Goal: Book appointment/travel/reservation

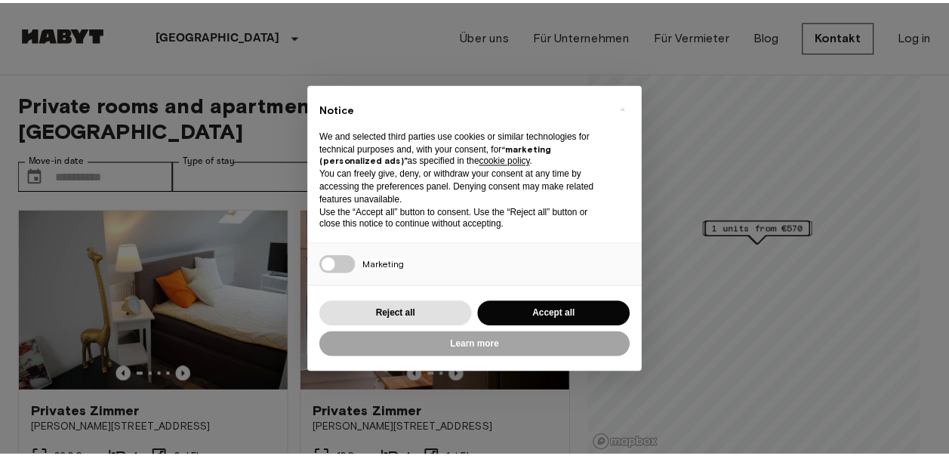
scroll to position [106, 0]
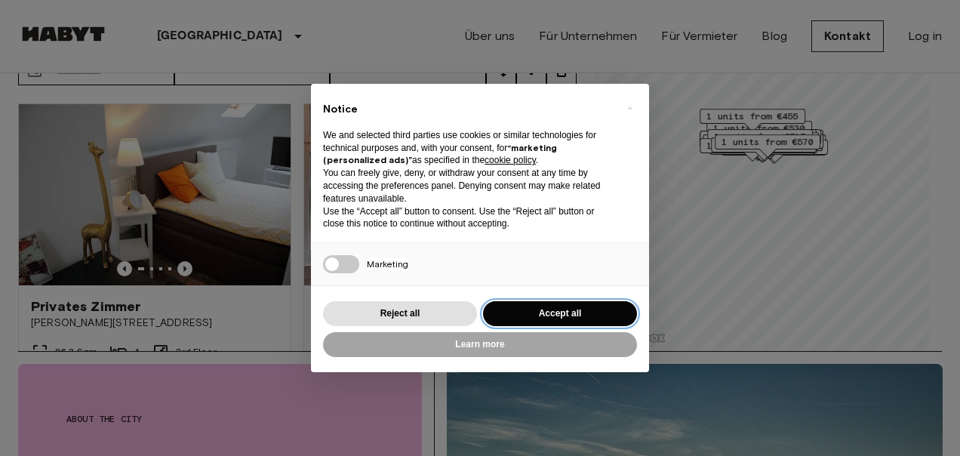
click at [522, 313] on button "Accept all" at bounding box center [560, 313] width 154 height 25
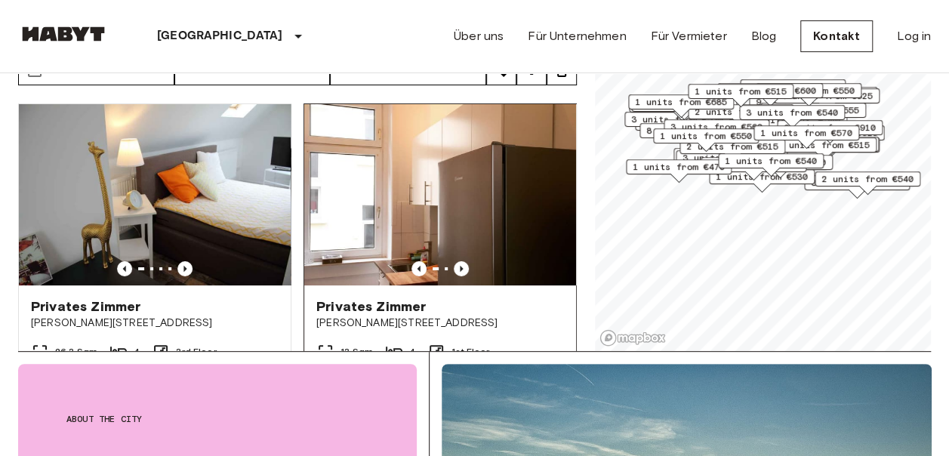
scroll to position [0, 0]
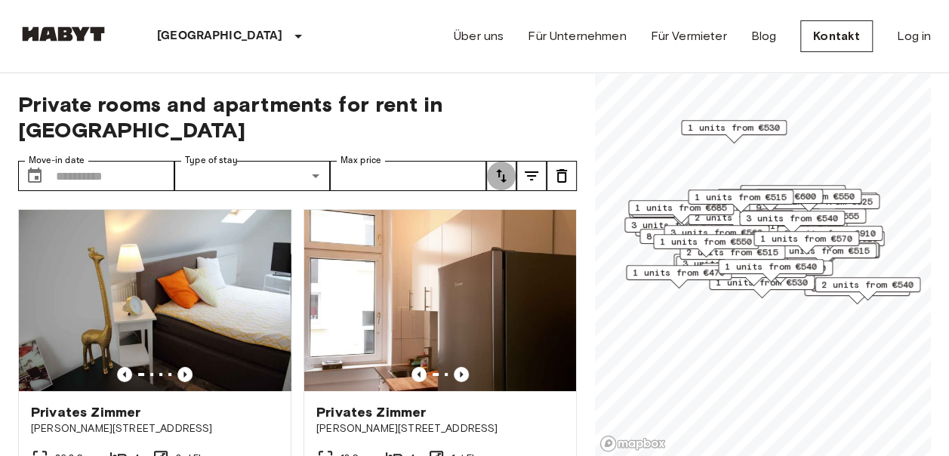
click at [500, 169] on icon "tune" at bounding box center [501, 176] width 11 height 14
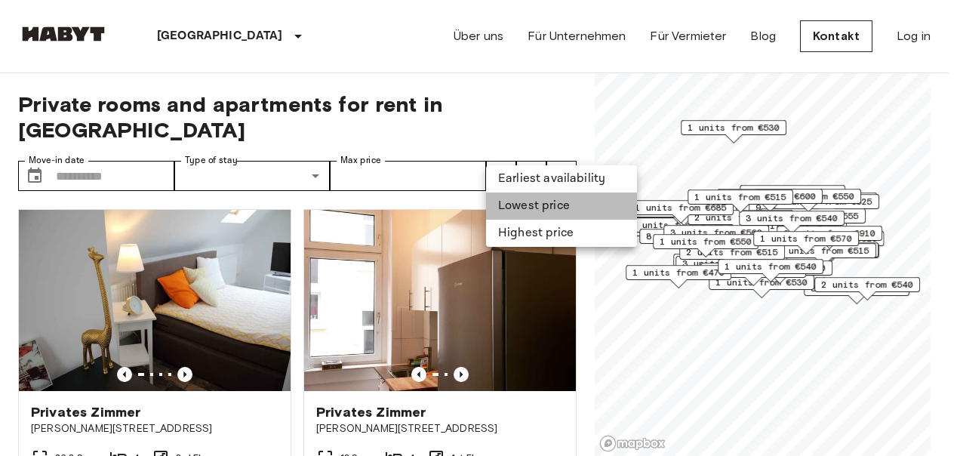
click at [530, 201] on li "Lowest price" at bounding box center [561, 205] width 151 height 27
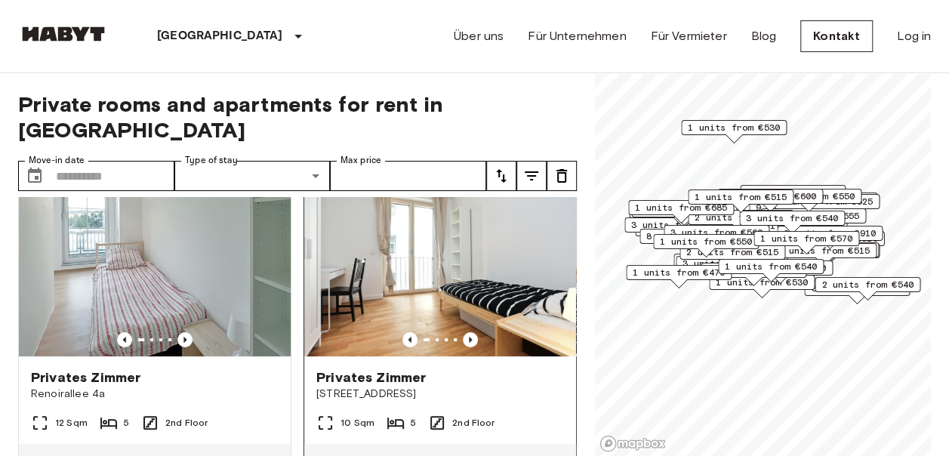
scroll to position [28, 0]
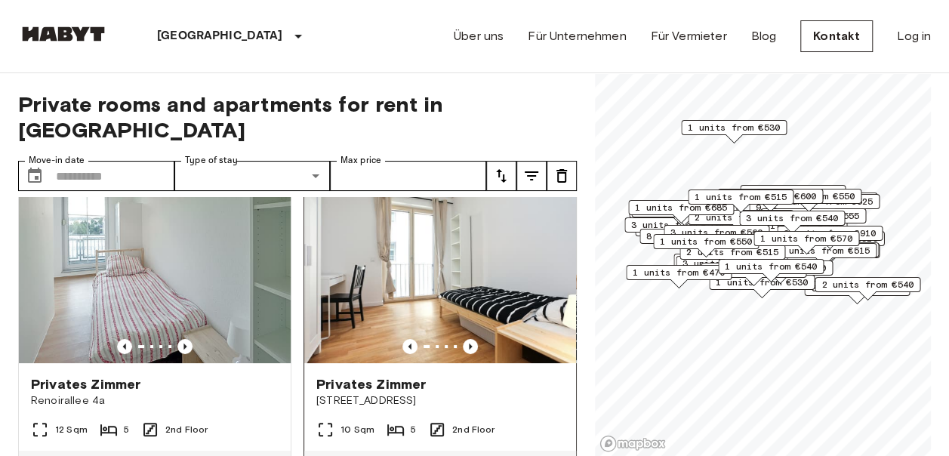
click at [354, 257] on img at bounding box center [440, 272] width 272 height 181
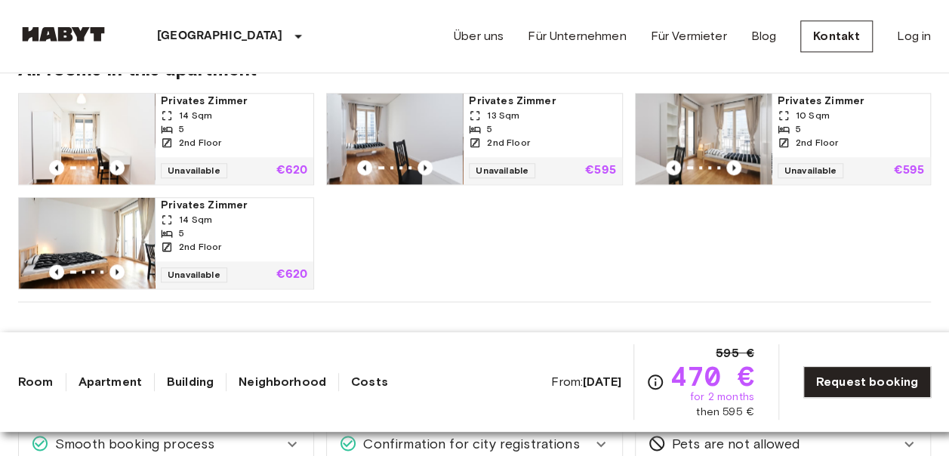
scroll to position [818, 0]
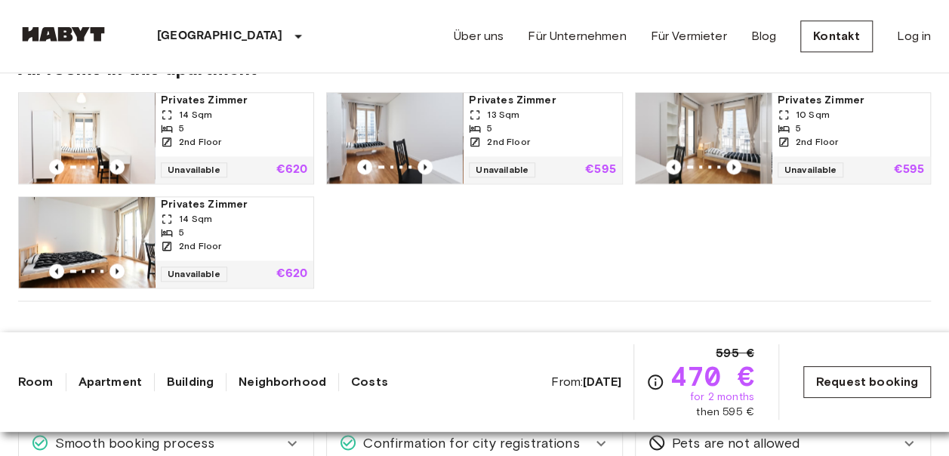
click at [859, 382] on link "Request booking" at bounding box center [867, 382] width 128 height 32
